Goal: Task Accomplishment & Management: Manage account settings

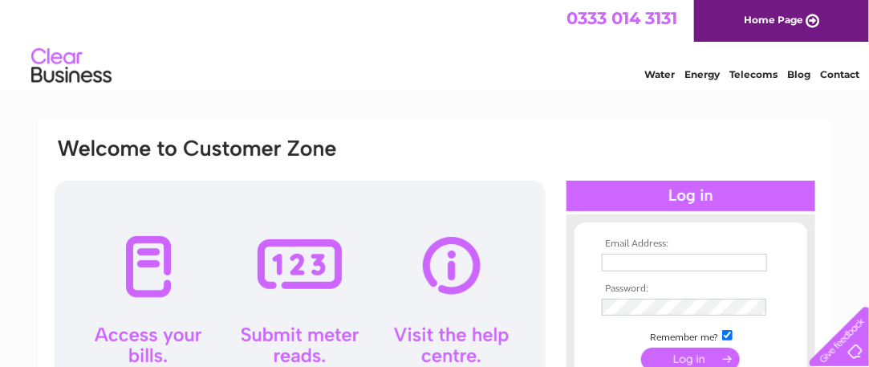
click at [140, 261] on div at bounding box center [300, 320] width 491 height 281
drag, startPoint x: 680, startPoint y: 251, endPoint x: 680, endPoint y: 237, distance: 14.4
click at [680, 237] on div "Email Address: Password:" at bounding box center [690, 317] width 249 height 174
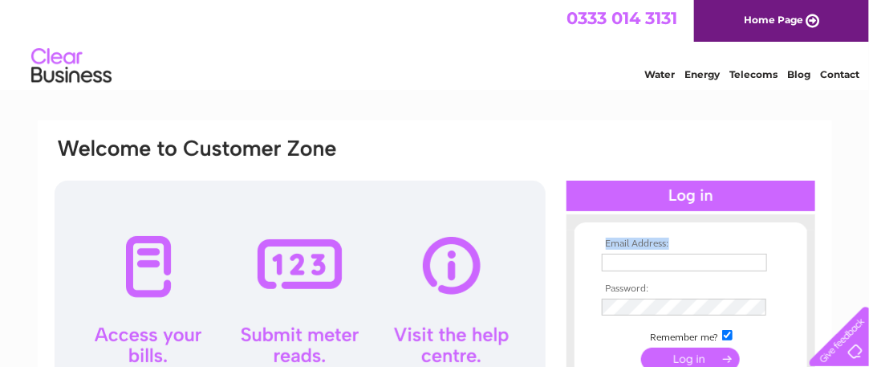
click at [680, 237] on div "Email Address: Password:" at bounding box center [690, 317] width 249 height 174
click at [639, 248] on th "Email Address:" at bounding box center [691, 243] width 186 height 11
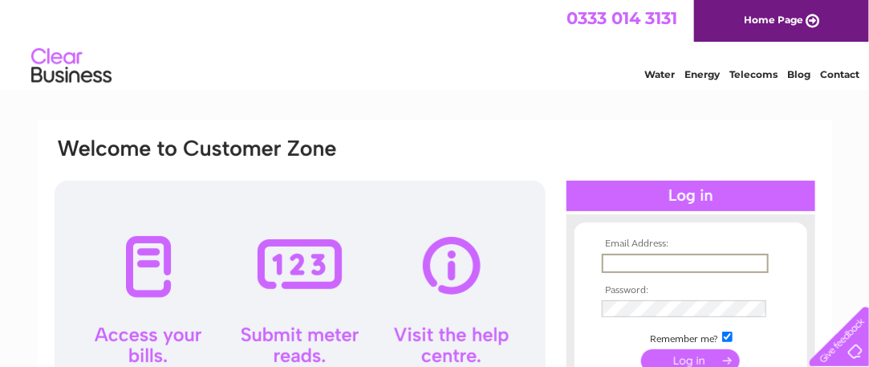
click at [639, 259] on input "text" at bounding box center [685, 262] width 167 height 19
type input "[EMAIL_ADDRESS][DOMAIN_NAME]"
click at [765, 321] on td at bounding box center [691, 323] width 186 height 8
click at [618, 261] on input "[EMAIL_ADDRESS][DOMAIN_NAME]" at bounding box center [685, 262] width 167 height 19
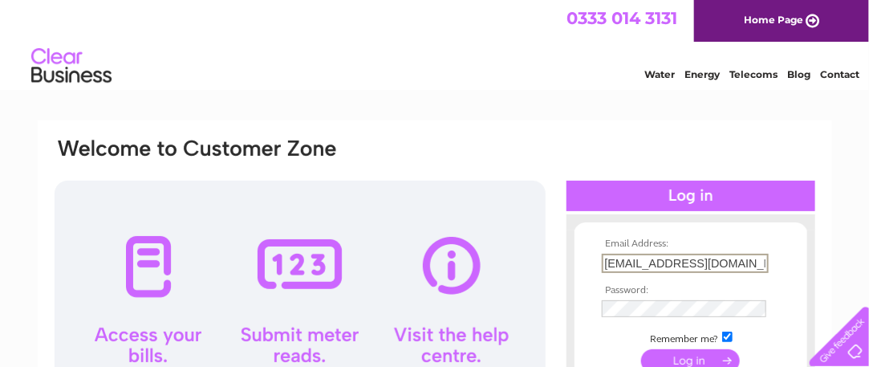
click at [621, 307] on tbody "Email Address: [EMAIL_ADDRESS][DOMAIN_NAME] Password: Remember me?" at bounding box center [691, 322] width 186 height 168
click at [700, 359] on input "submit" at bounding box center [690, 360] width 99 height 22
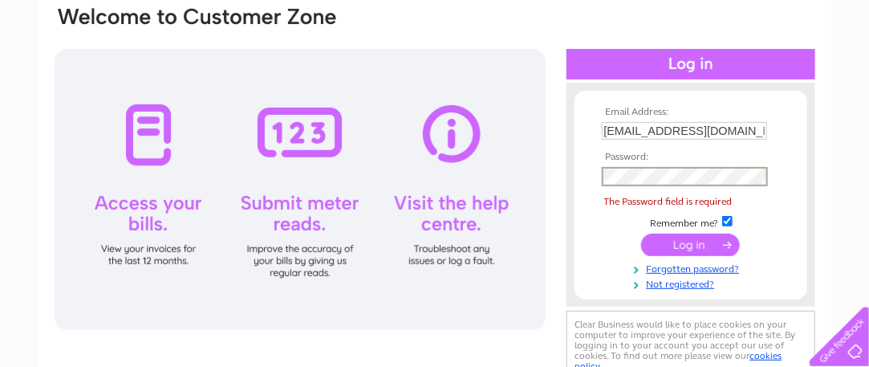
scroll to position [139, 0]
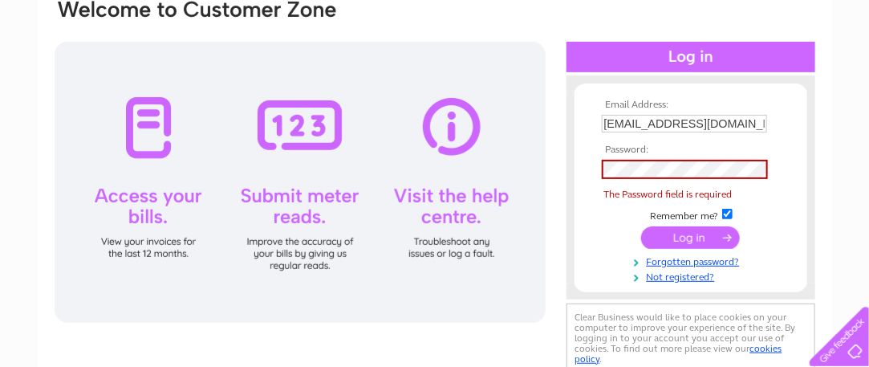
click at [797, 164] on form "Email Address: [EMAIL_ADDRESS][DOMAIN_NAME] Password: The Password field is req…" at bounding box center [690, 191] width 233 height 184
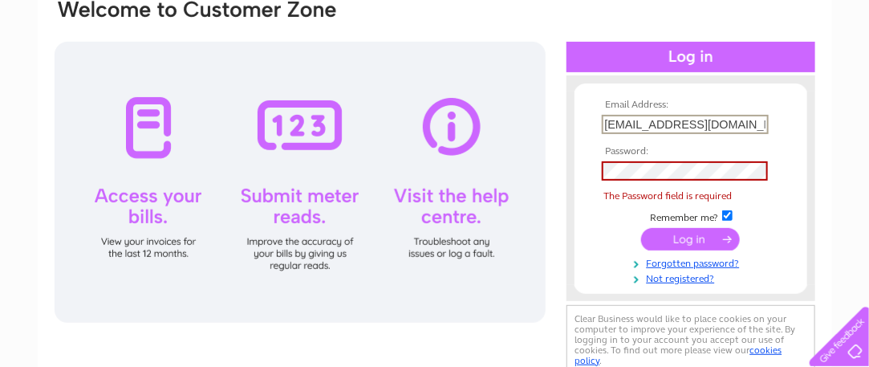
click at [714, 127] on input "[EMAIL_ADDRESS][DOMAIN_NAME]" at bounding box center [685, 124] width 167 height 19
